Goal: Information Seeking & Learning: Find specific fact

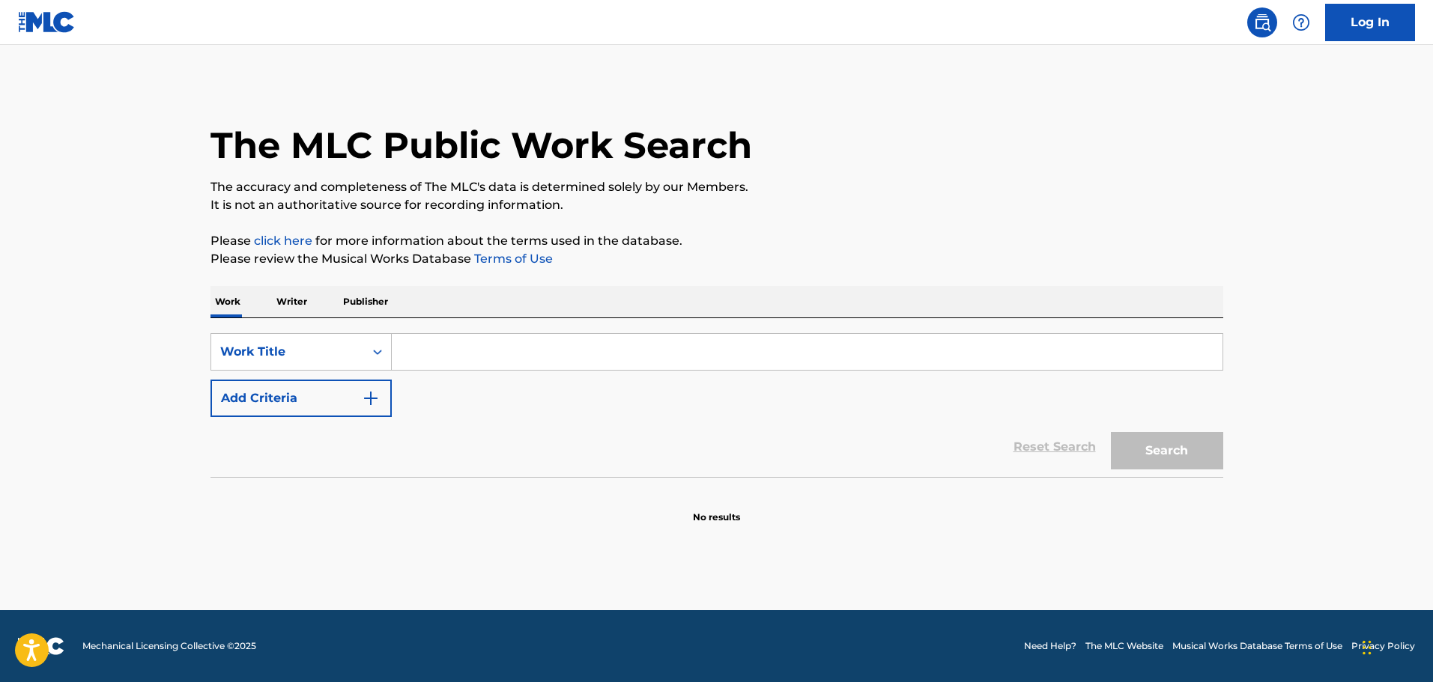
click at [493, 344] on input "Search Form" at bounding box center [807, 352] width 830 height 36
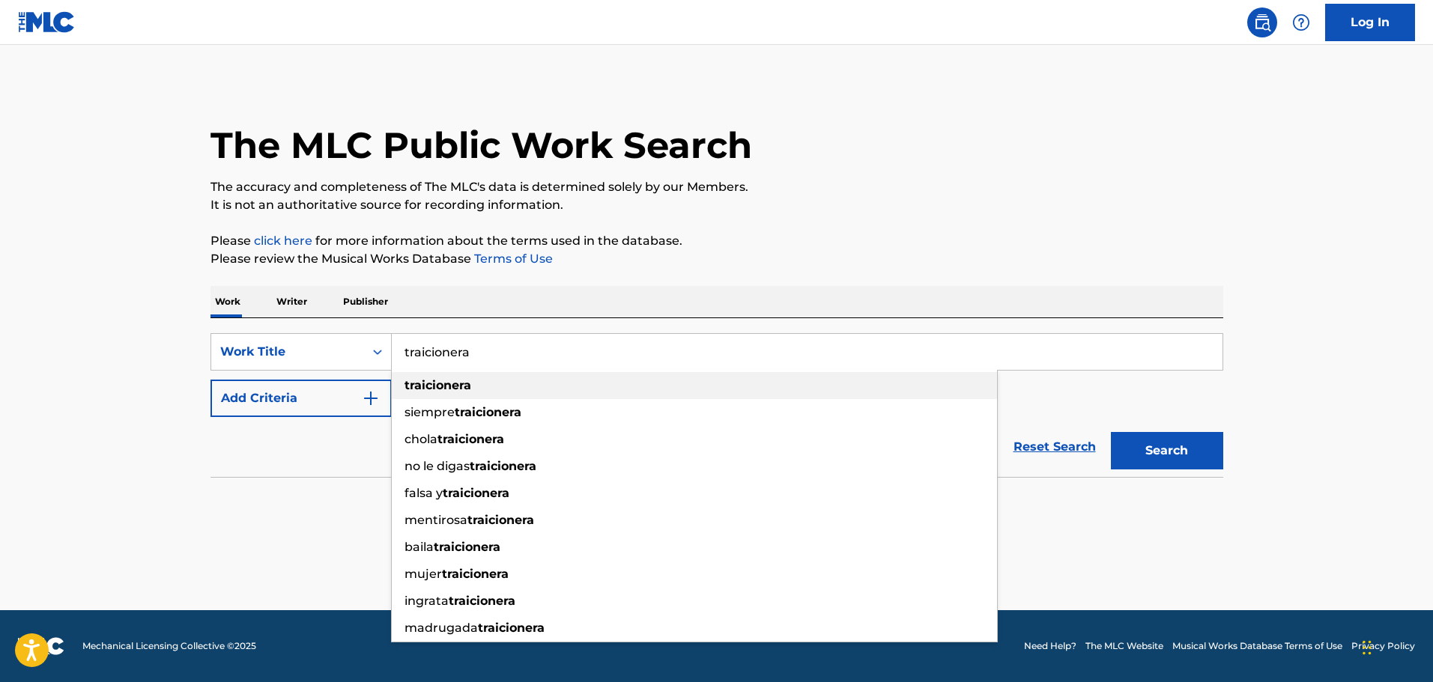
type input "traicionera"
click at [487, 382] on div "traicionera" at bounding box center [694, 385] width 605 height 27
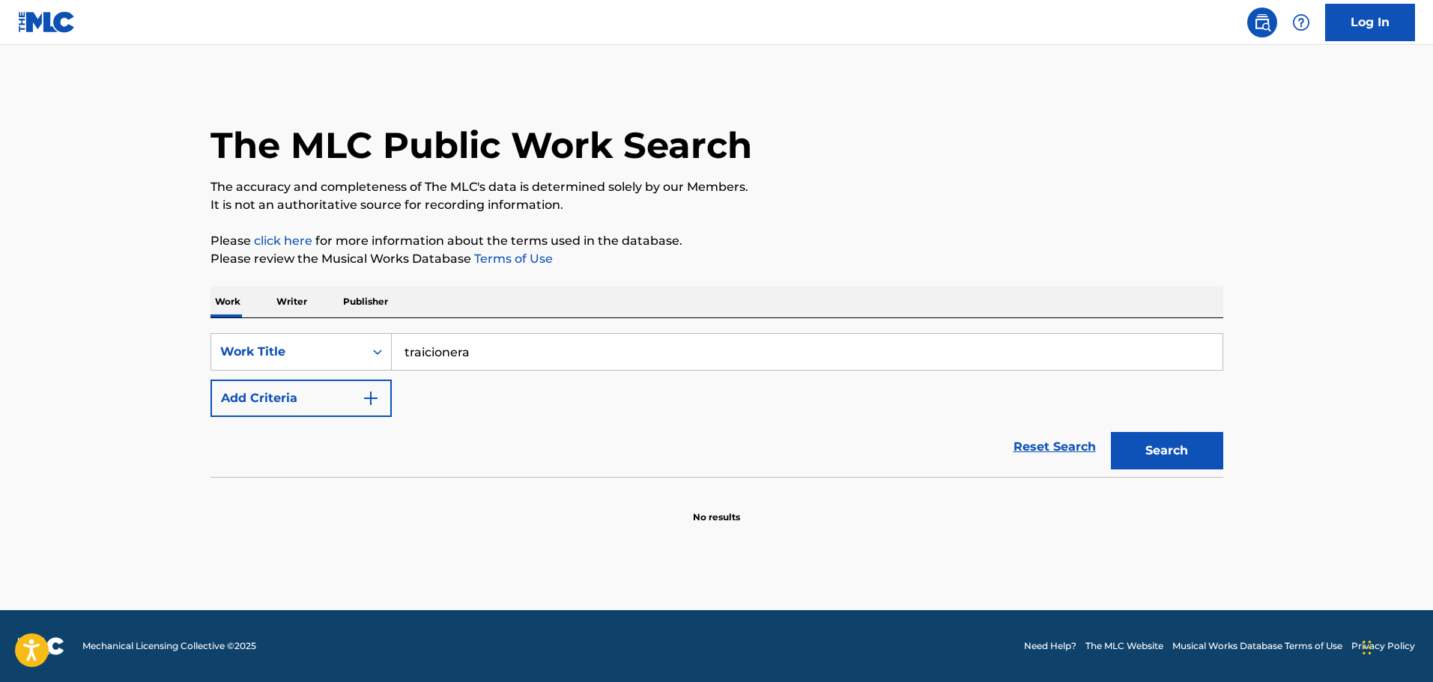
click at [345, 390] on button "Add Criteria" at bounding box center [300, 398] width 181 height 37
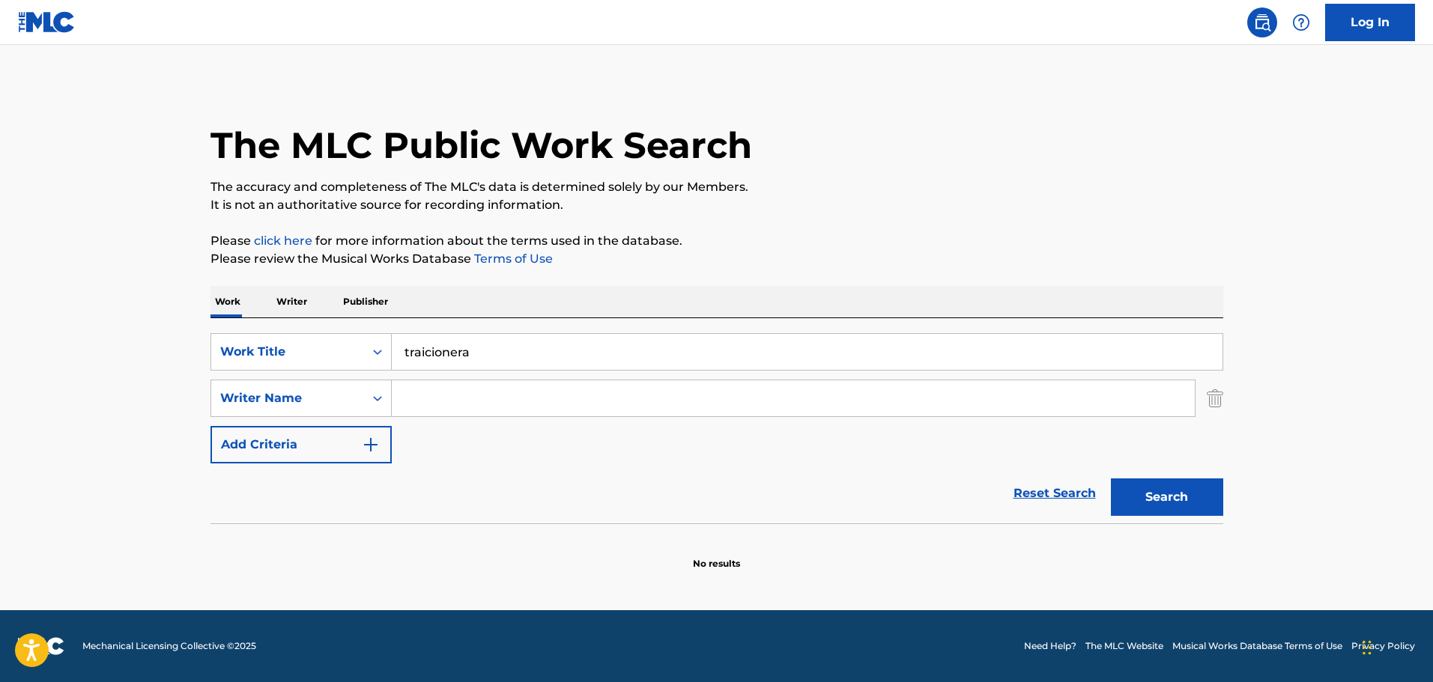
click at [479, 403] on input "Search Form" at bounding box center [793, 398] width 803 height 36
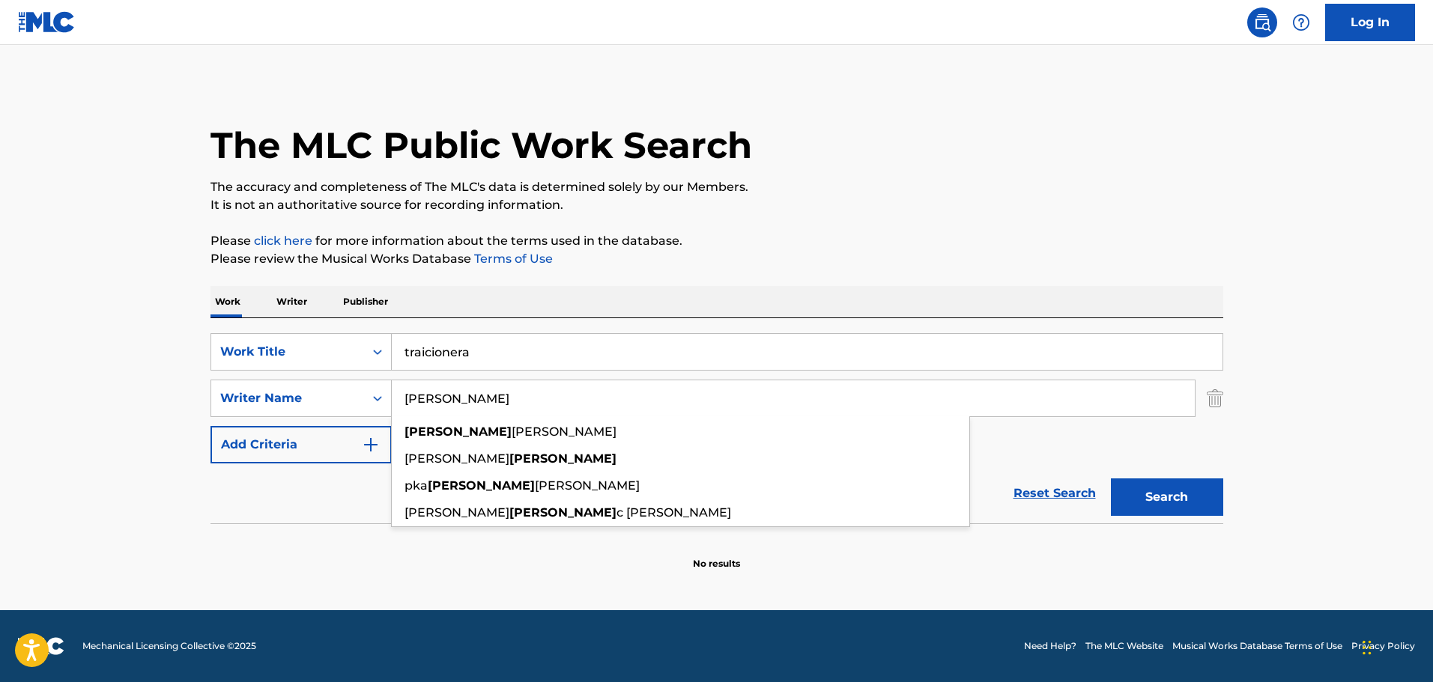
click at [1111, 479] on button "Search" at bounding box center [1167, 497] width 112 height 37
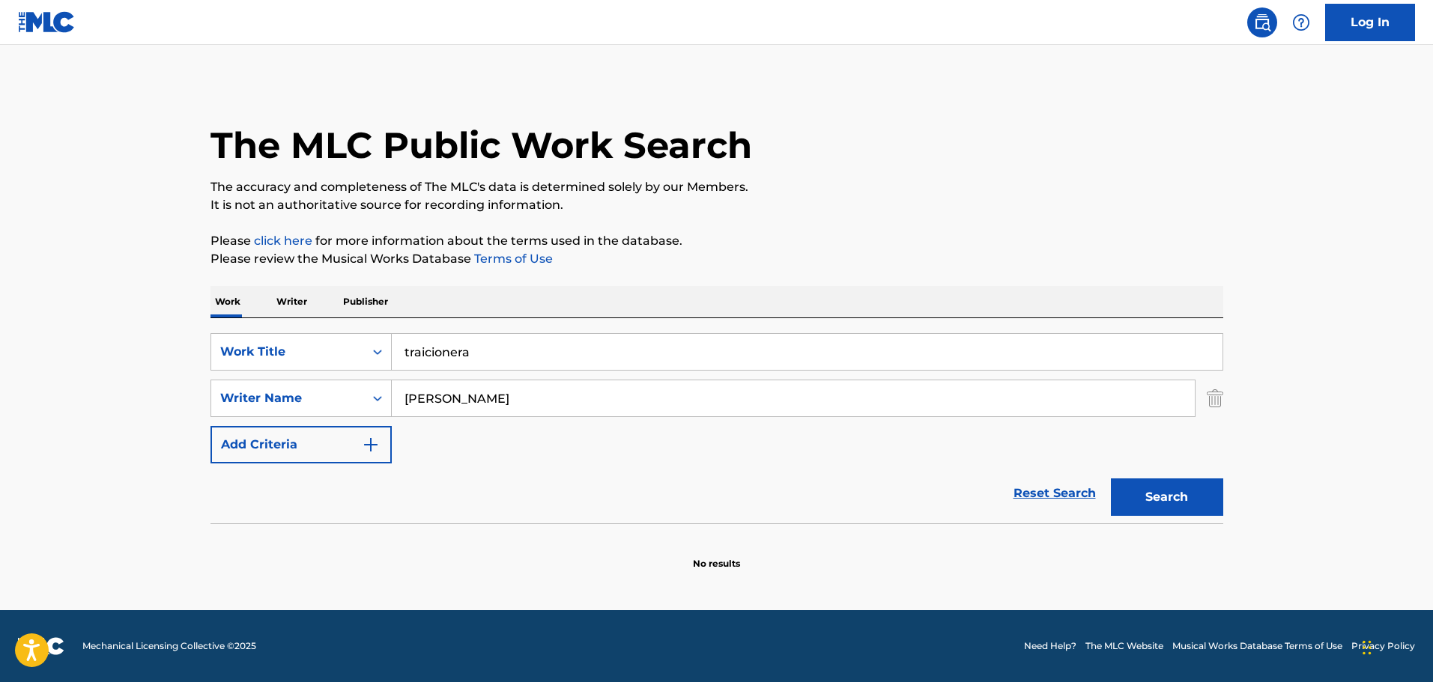
click at [1111, 479] on button "Search" at bounding box center [1167, 497] width 112 height 37
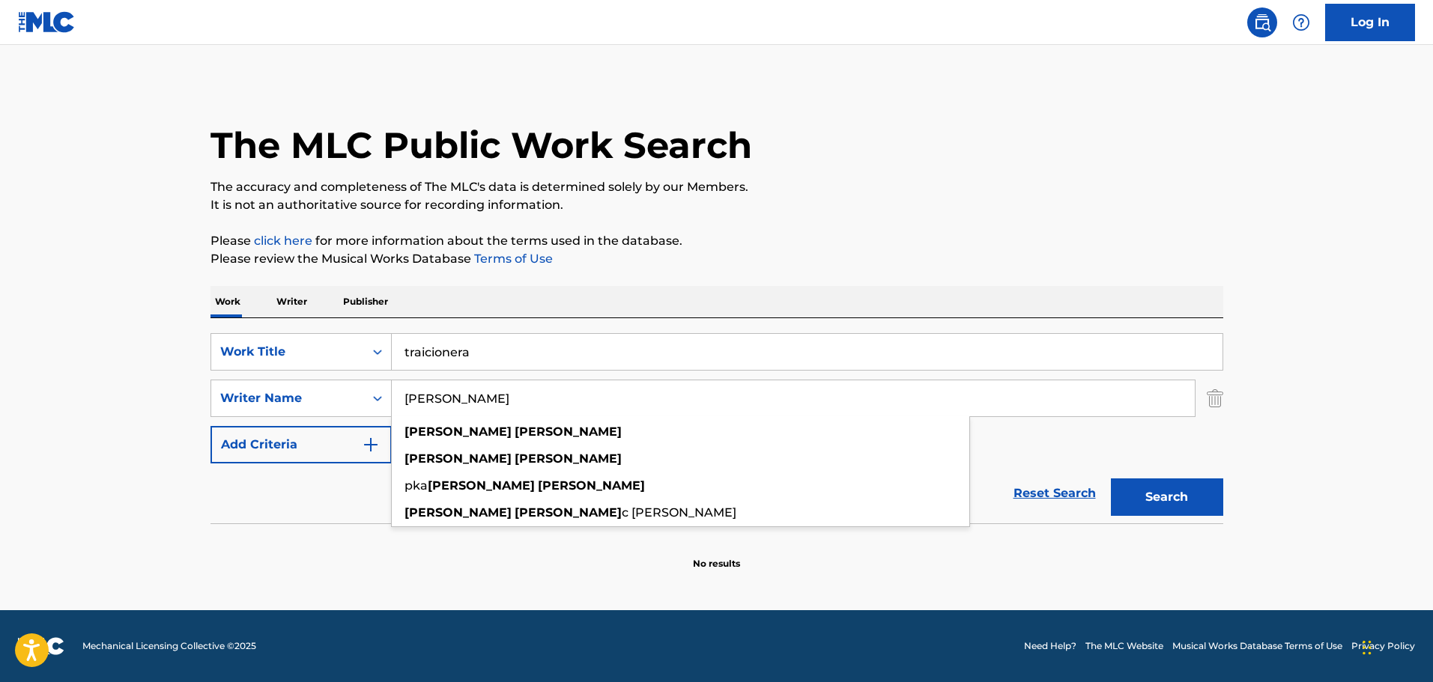
click at [1111, 479] on button "Search" at bounding box center [1167, 497] width 112 height 37
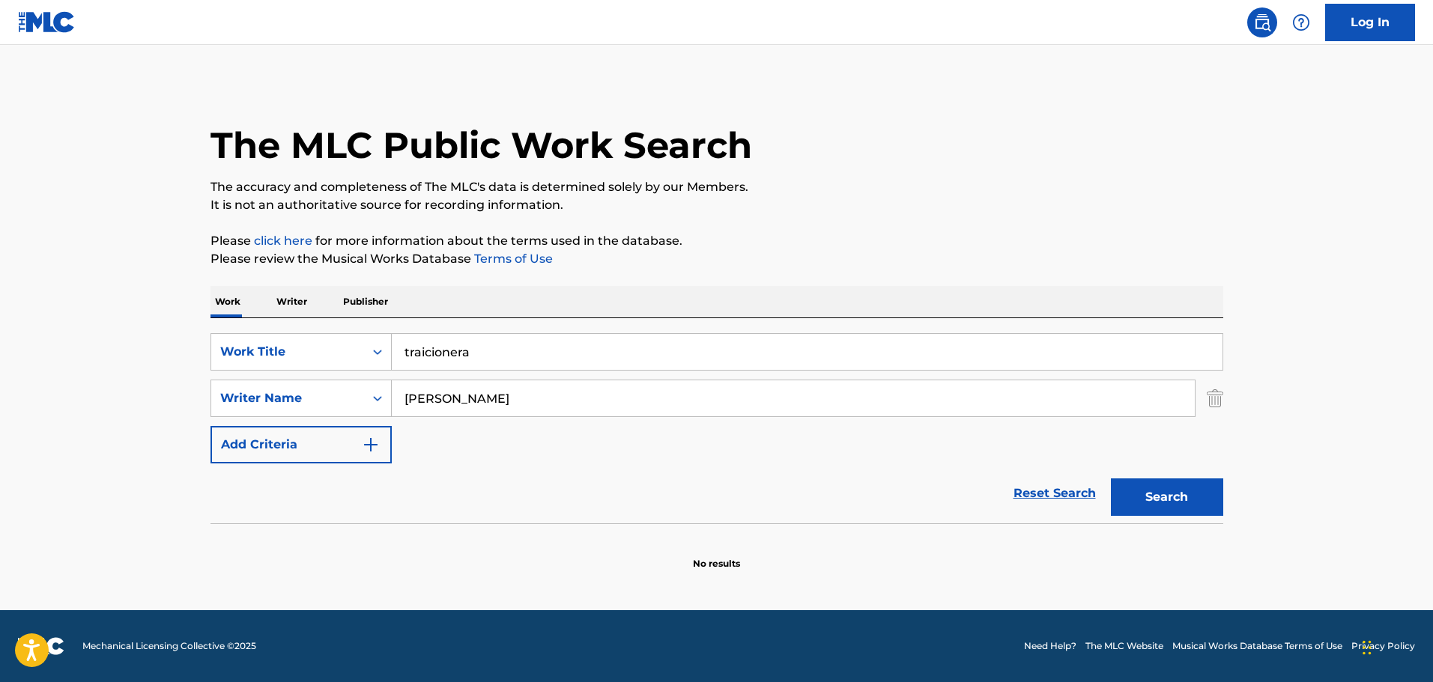
click at [551, 401] on input "rocco damian" at bounding box center [793, 398] width 803 height 36
paste input "QM3DF2143444"
click at [544, 398] on input "QM3DF2143444" at bounding box center [793, 398] width 803 height 36
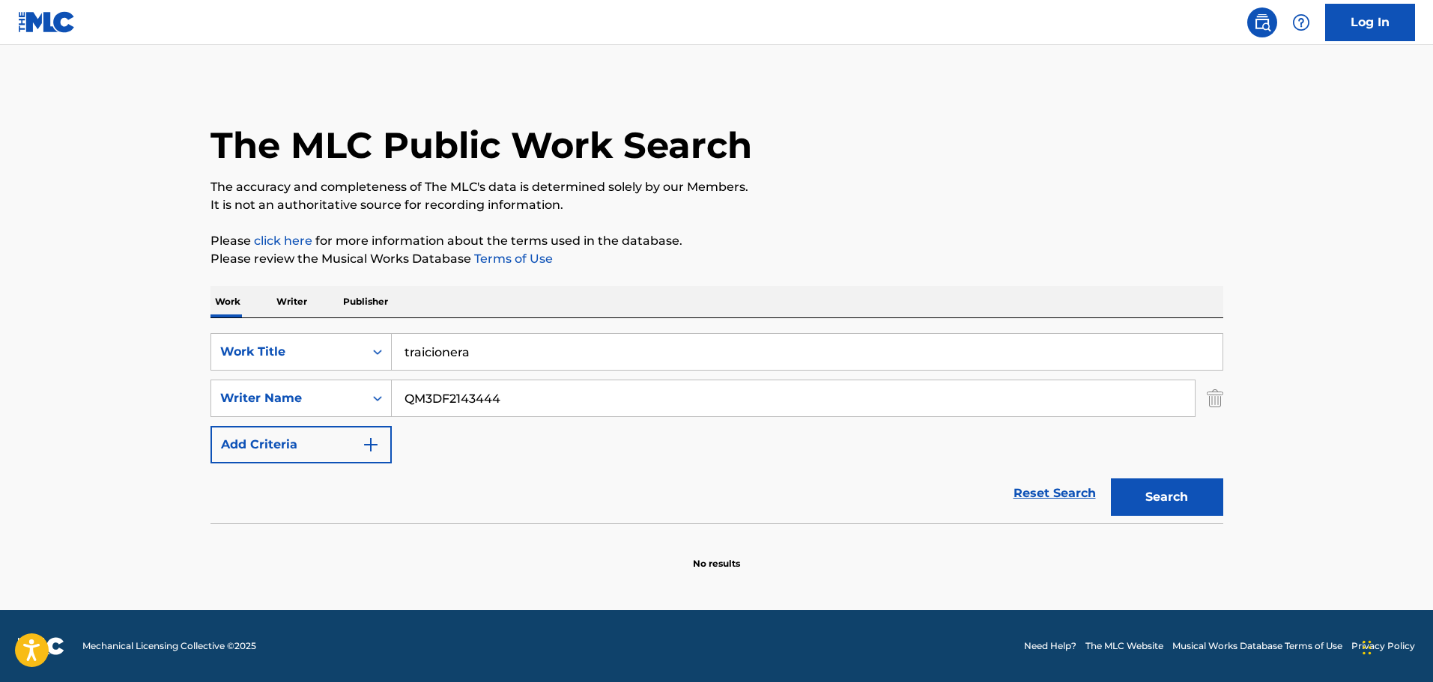
click at [544, 398] on input "QM3DF2143444" at bounding box center [793, 398] width 803 height 36
paste input "Francisco Ontiveros Firman"
type input "Francisco Ontiveros Firman"
click at [1111, 479] on button "Search" at bounding box center [1167, 497] width 112 height 37
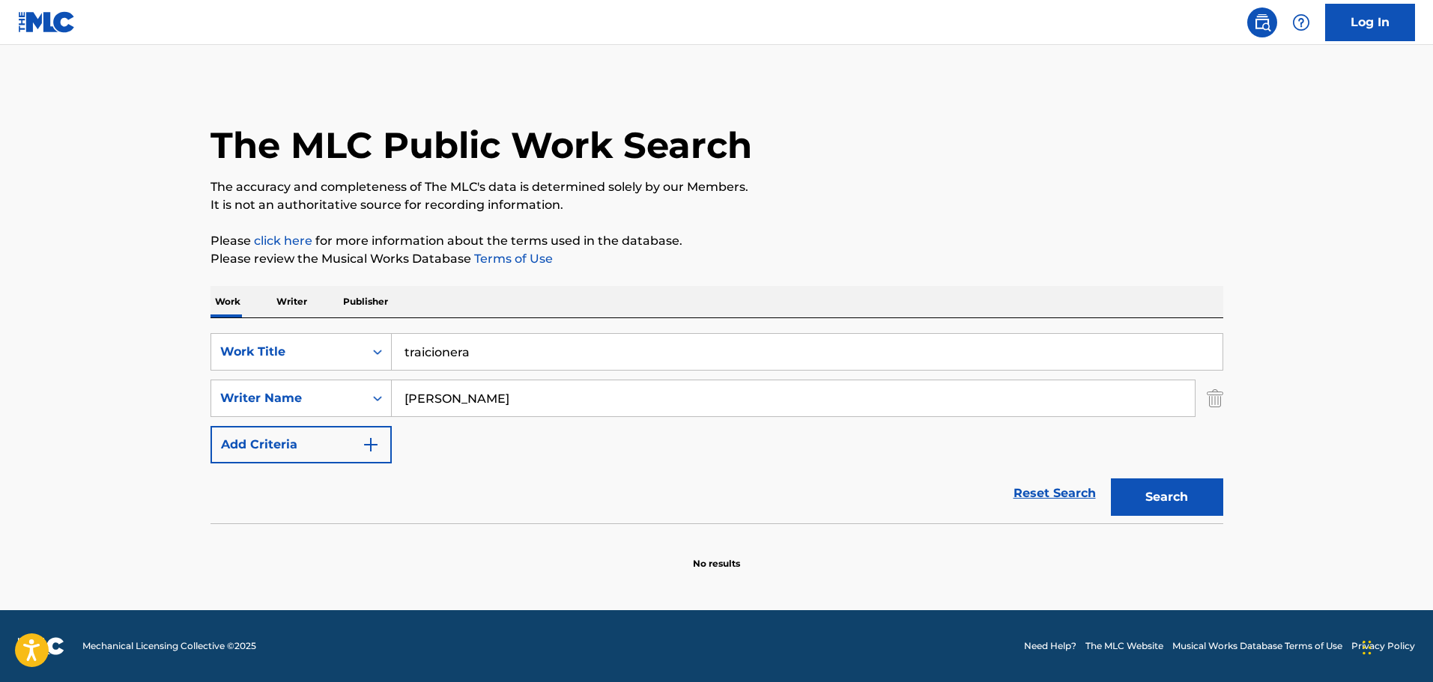
click at [490, 354] on input "traicionera" at bounding box center [807, 352] width 830 height 36
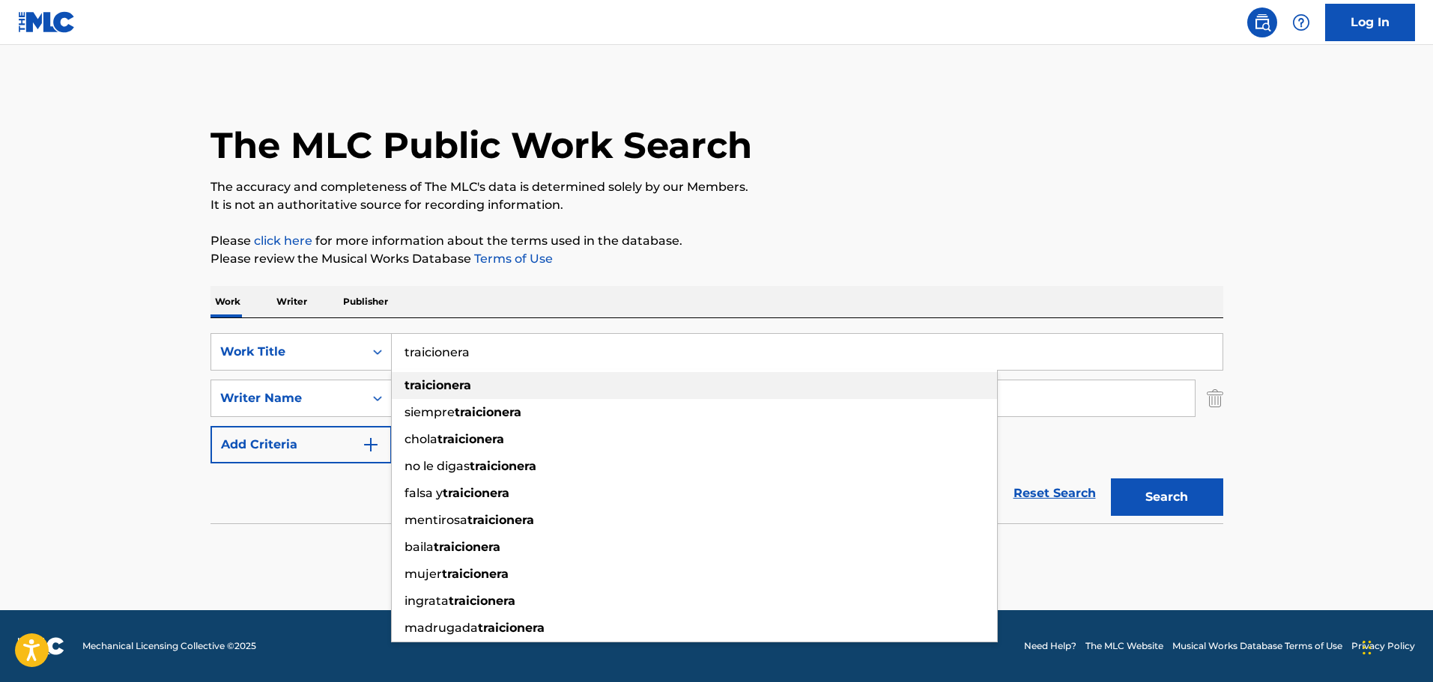
click at [461, 391] on strong "traicionera" at bounding box center [437, 385] width 67 height 14
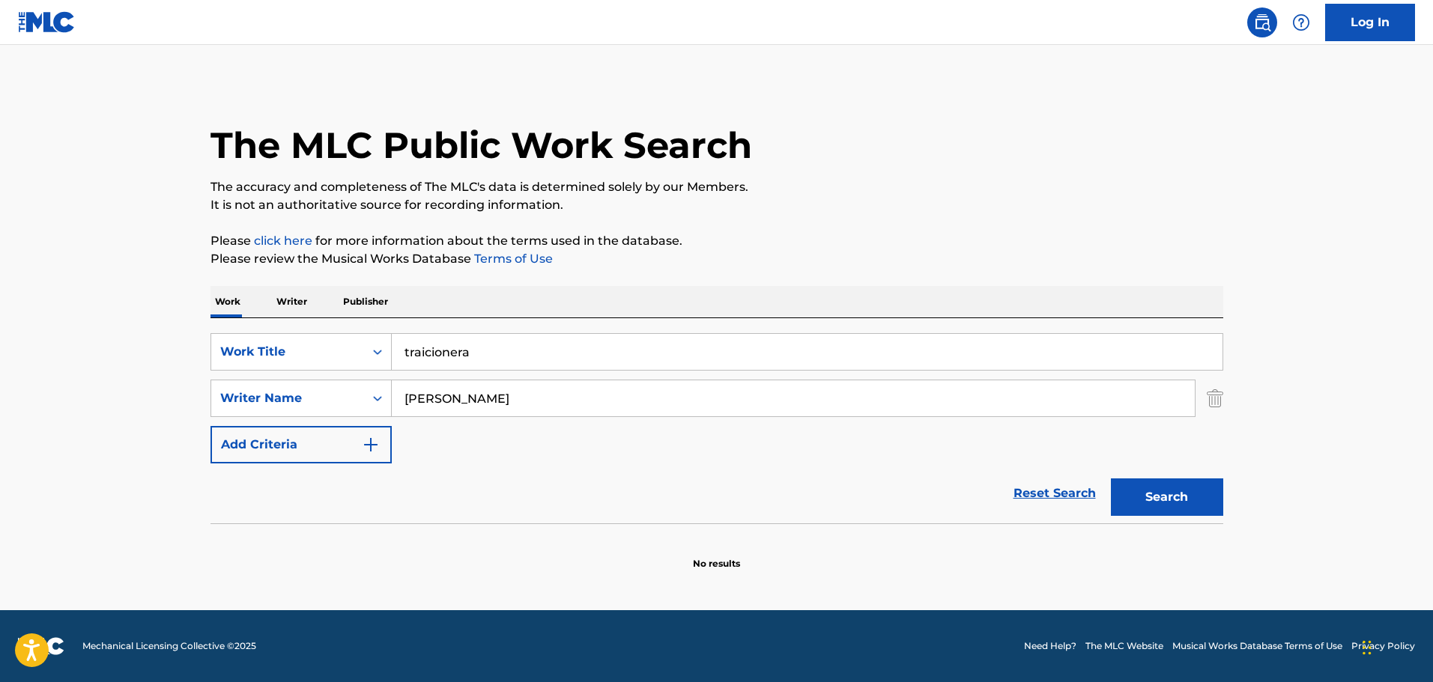
click at [1181, 490] on button "Search" at bounding box center [1167, 497] width 112 height 37
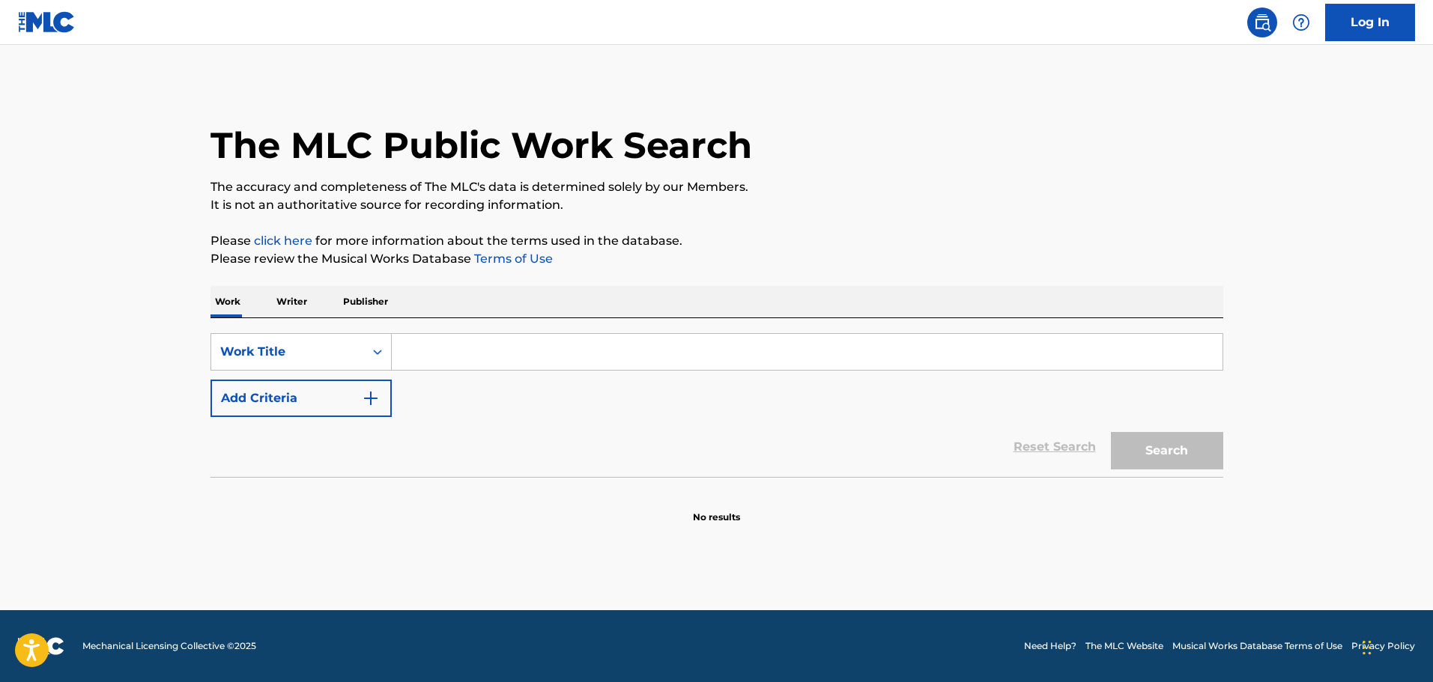
click at [462, 353] on input "Search Form" at bounding box center [807, 352] width 830 height 36
type input "la mazamorra"
drag, startPoint x: 305, startPoint y: 407, endPoint x: 324, endPoint y: 404, distance: 19.7
click at [310, 405] on button "Add Criteria" at bounding box center [300, 398] width 181 height 37
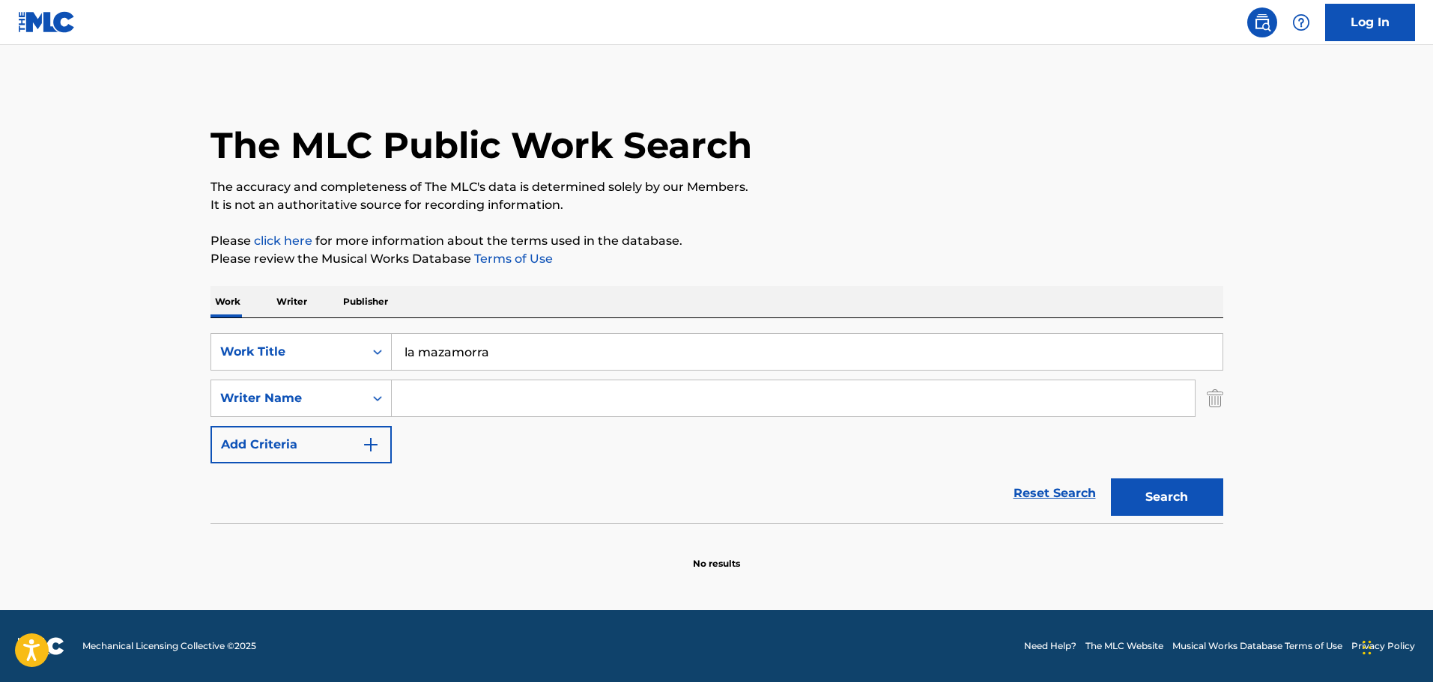
click at [550, 401] on input "Search Form" at bounding box center [793, 398] width 803 height 36
type input "[PERSON_NAME]"
click at [1152, 492] on button "Search" at bounding box center [1167, 497] width 112 height 37
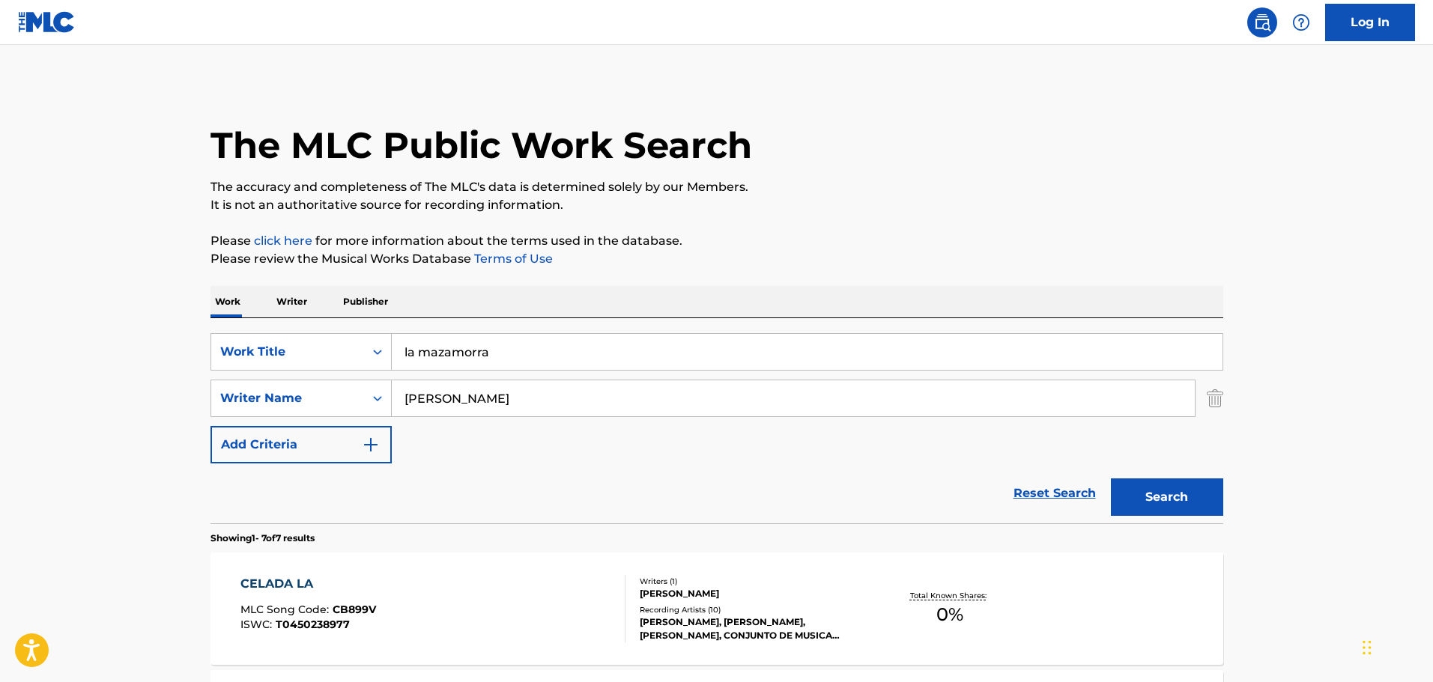
click at [517, 352] on input "la mazamorra" at bounding box center [807, 352] width 830 height 36
type input "los vecinos buenos pal vino"
click at [571, 398] on input "[PERSON_NAME]" at bounding box center [793, 398] width 803 height 36
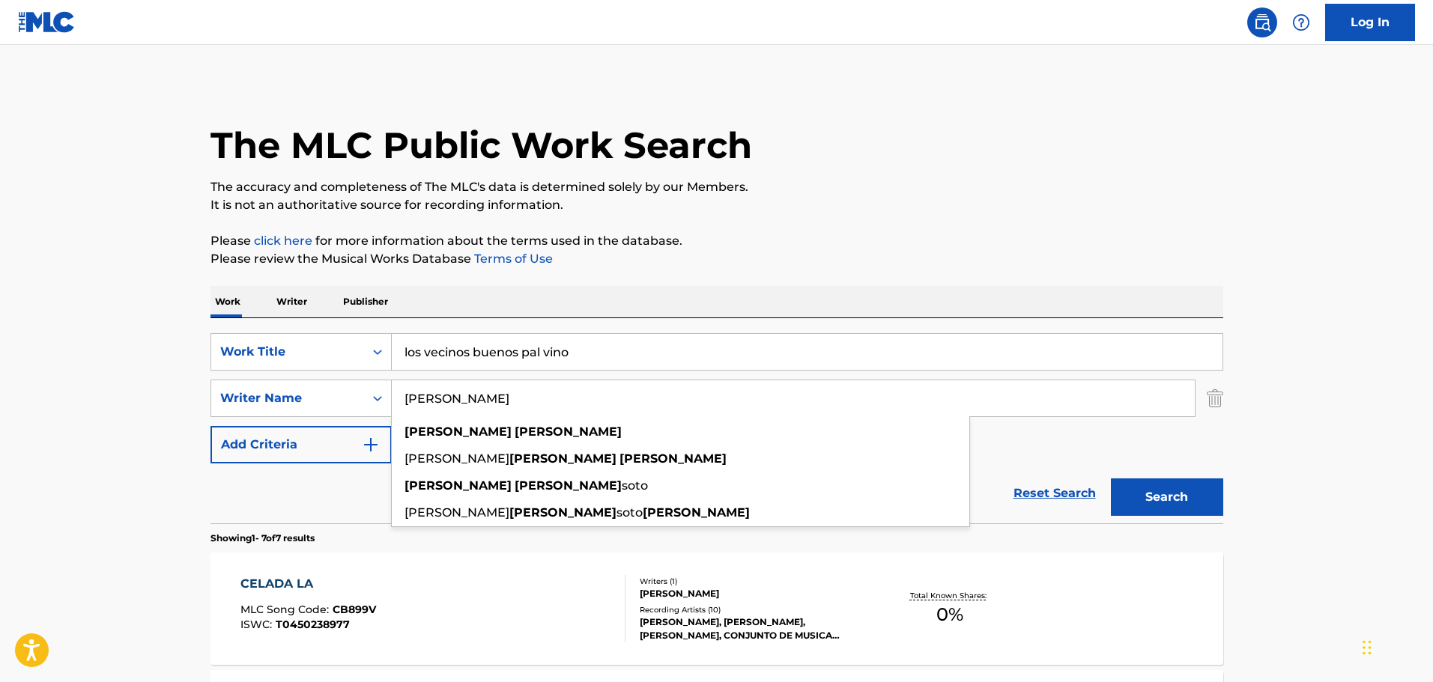
click at [571, 398] on input "[PERSON_NAME]" at bounding box center [793, 398] width 803 height 36
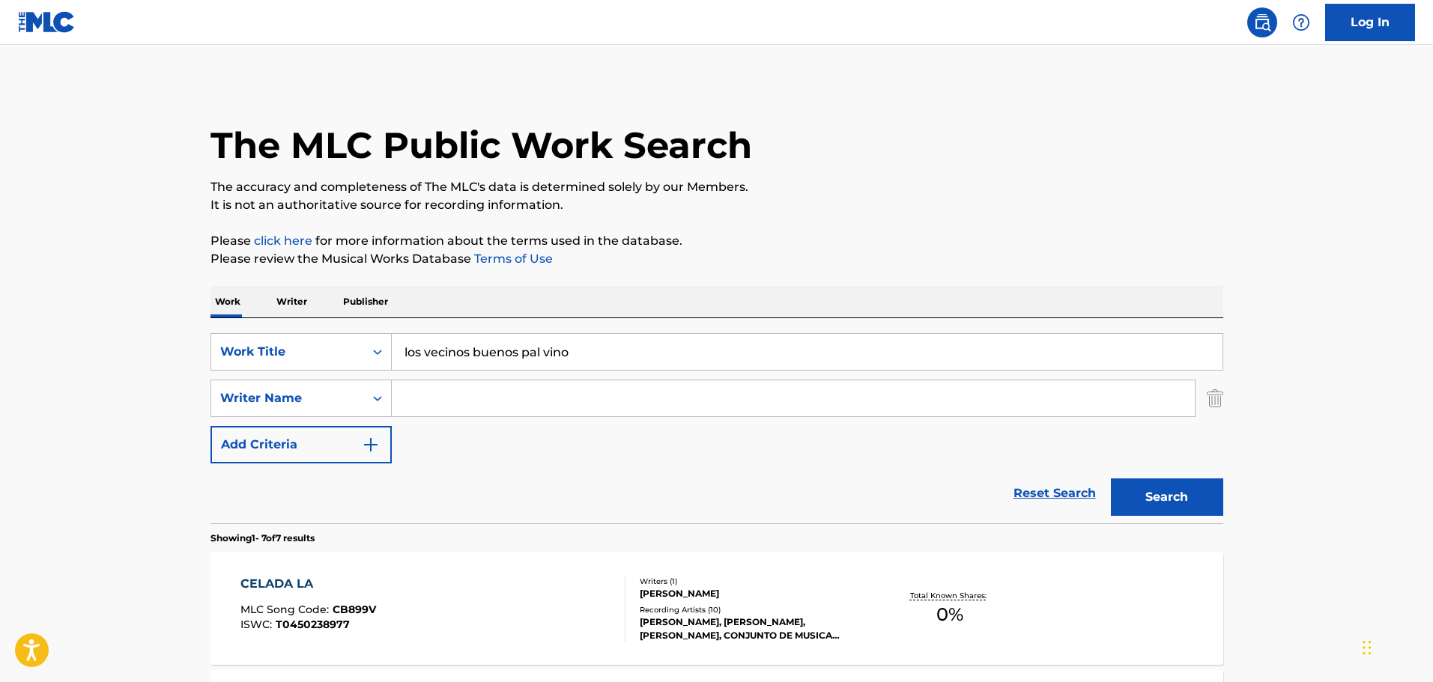
click at [1111, 479] on button "Search" at bounding box center [1167, 497] width 112 height 37
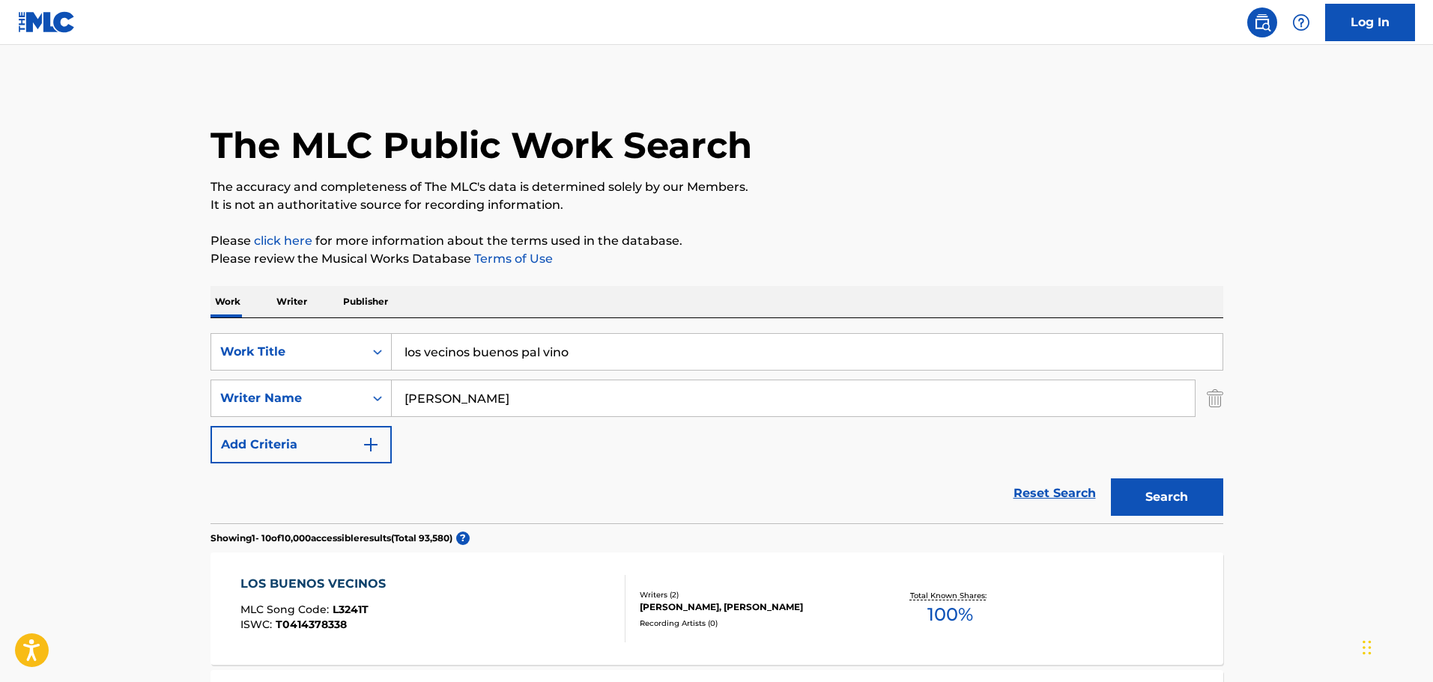
type input "[PERSON_NAME]"
click at [1111, 479] on button "Search" at bounding box center [1167, 497] width 112 height 37
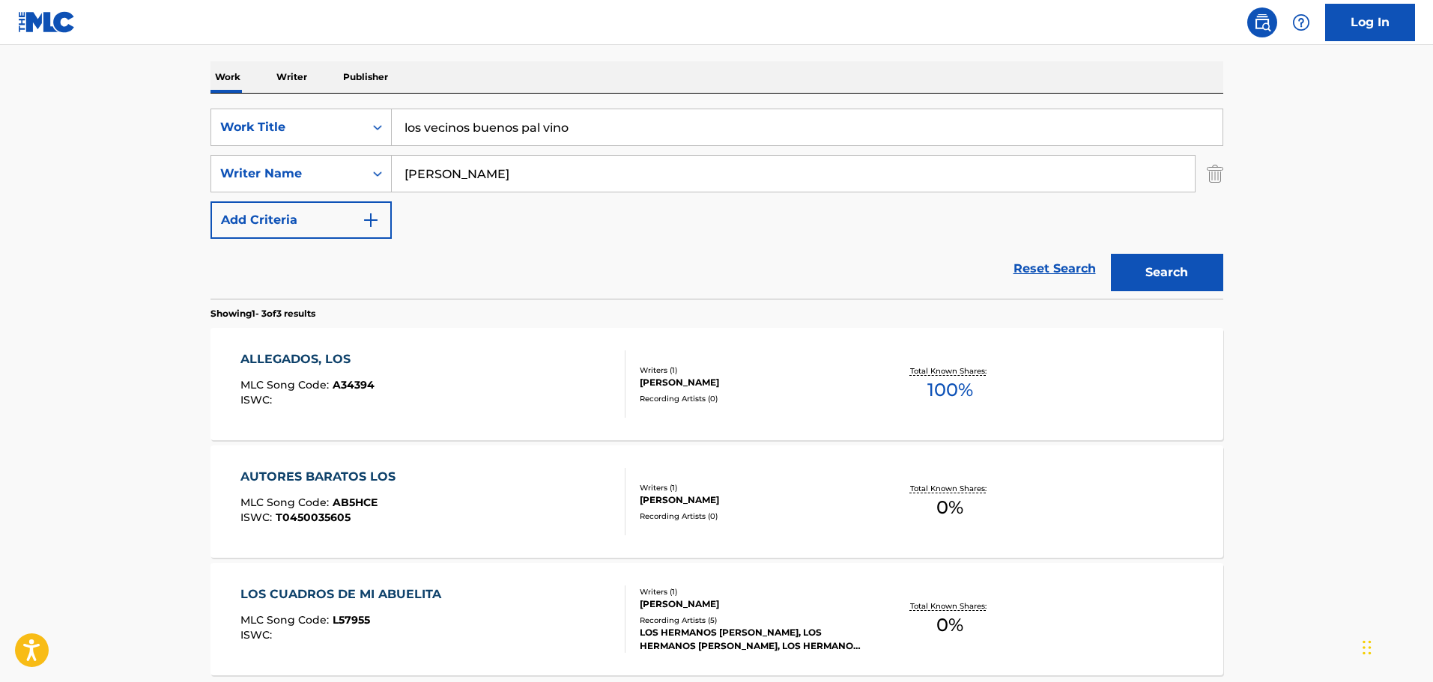
scroll to position [368, 0]
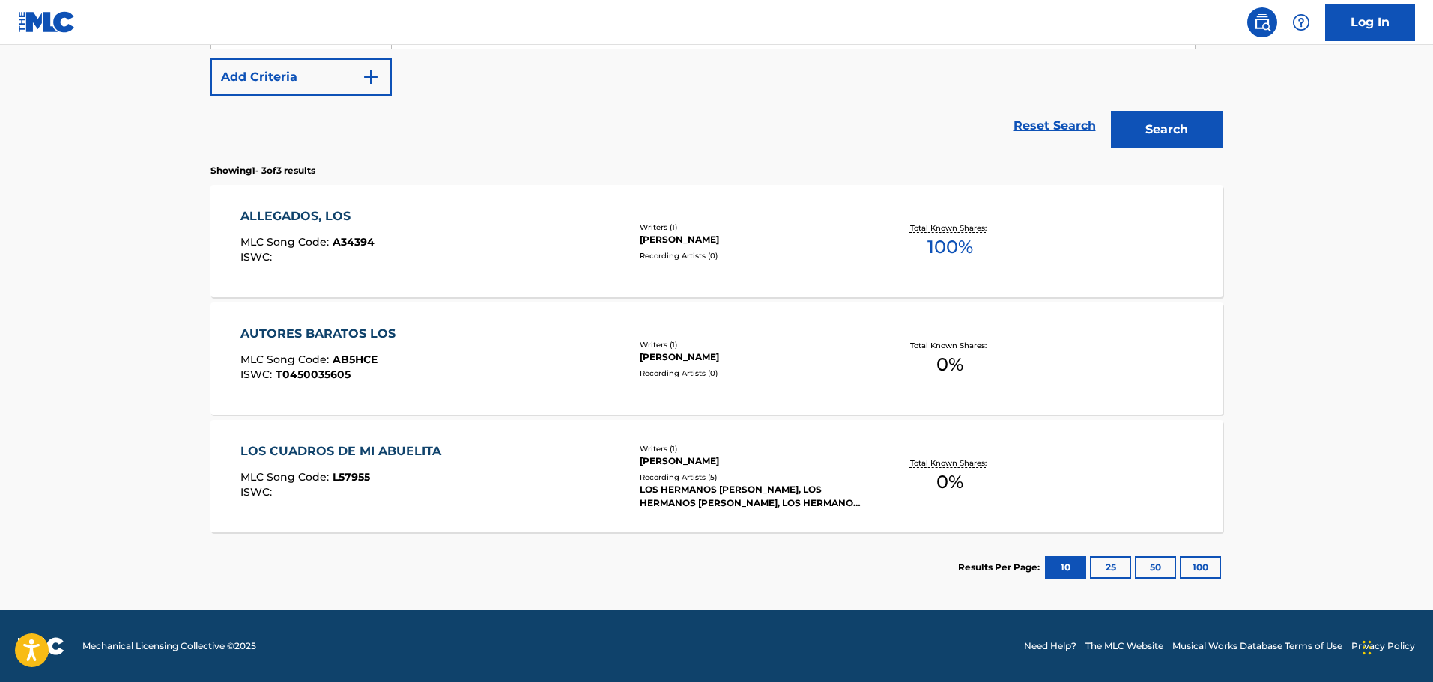
click at [607, 493] on div "LOS CUADROS DE MI ABUELITA MLC Song Code : L57955 ISWC :" at bounding box center [432, 476] width 385 height 67
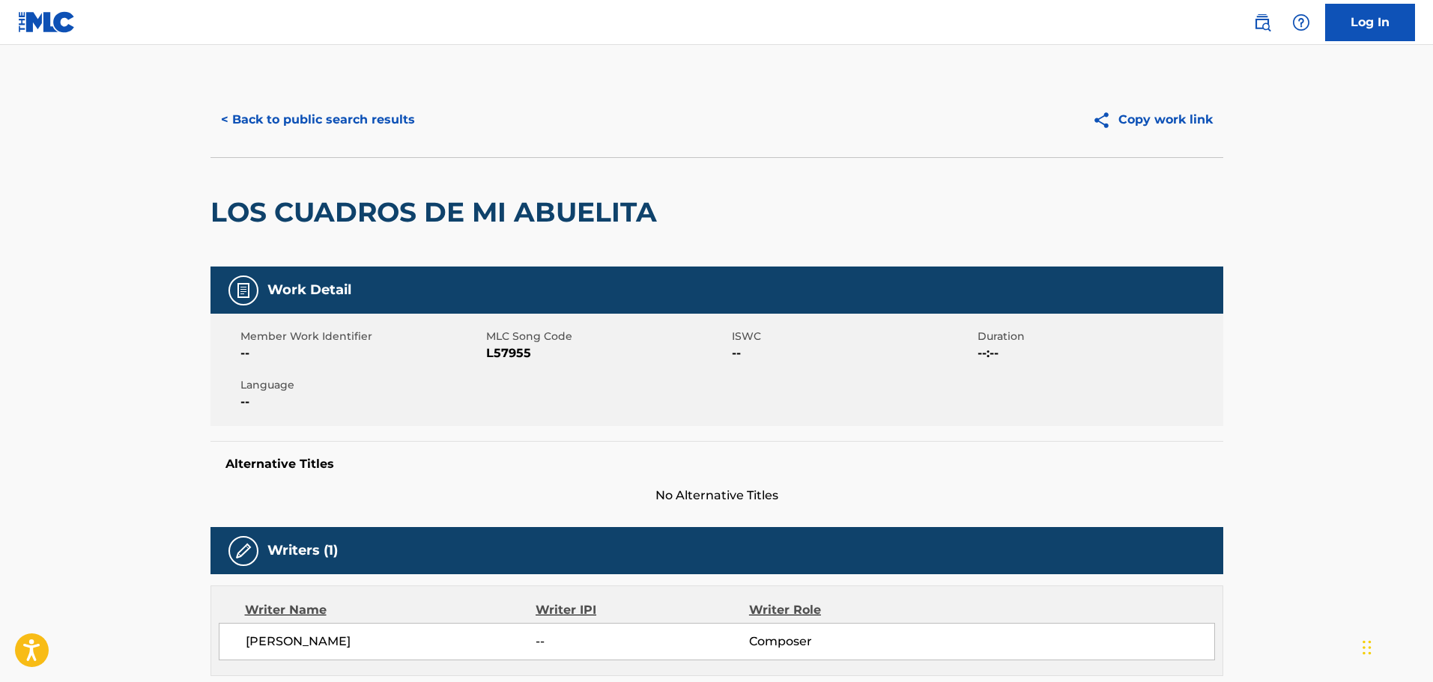
click at [315, 107] on button "< Back to public search results" at bounding box center [317, 119] width 215 height 37
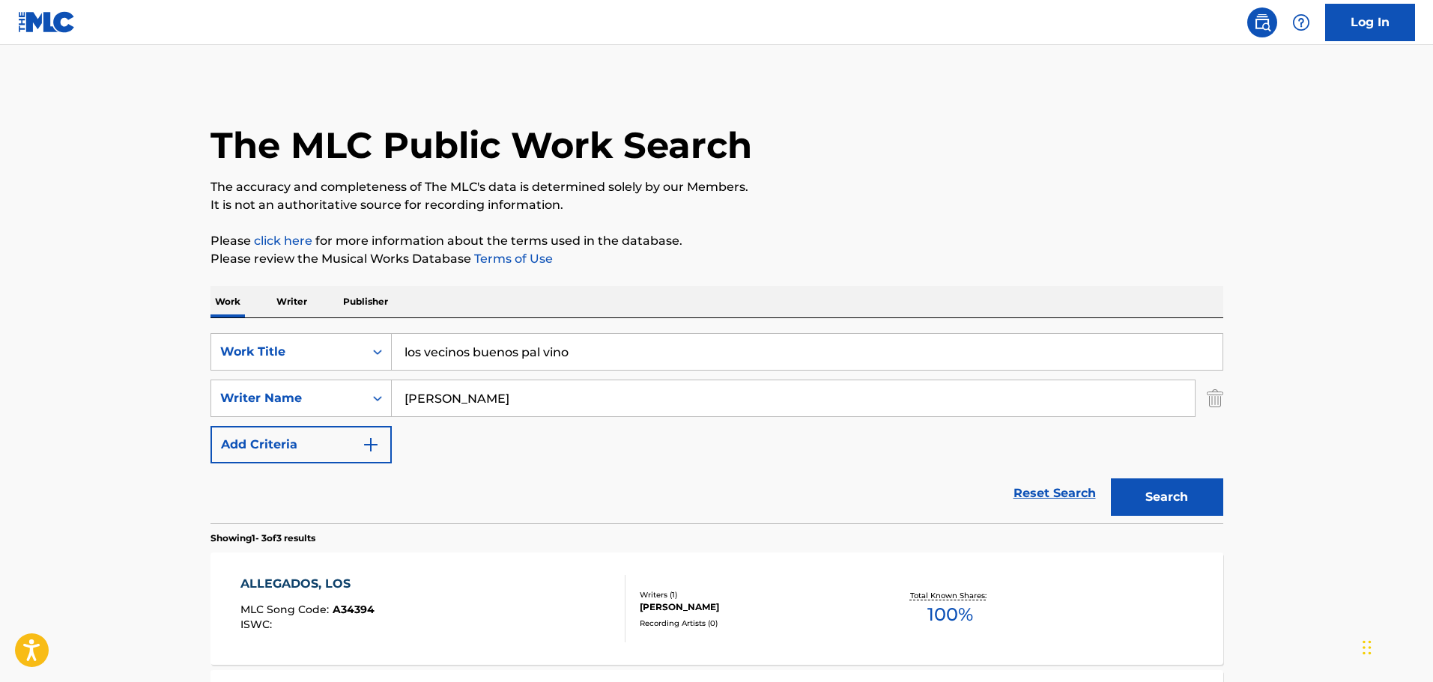
scroll to position [282, 0]
